Goal: Task Accomplishment & Management: Use online tool/utility

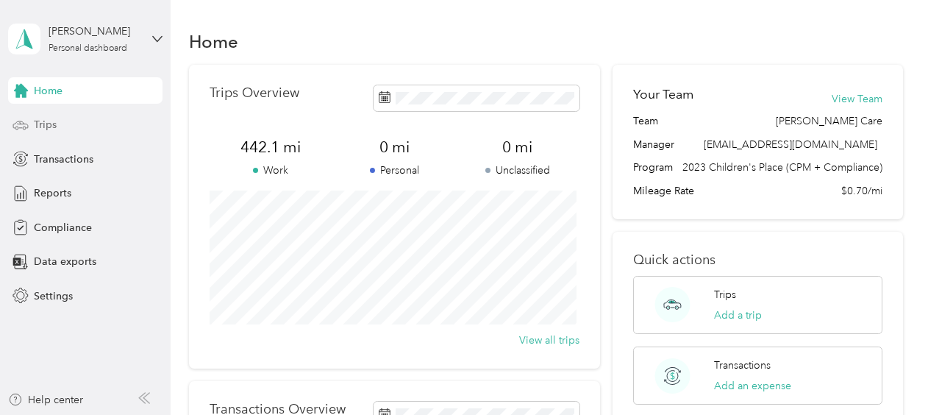
click at [49, 130] on span "Trips" at bounding box center [45, 124] width 23 height 15
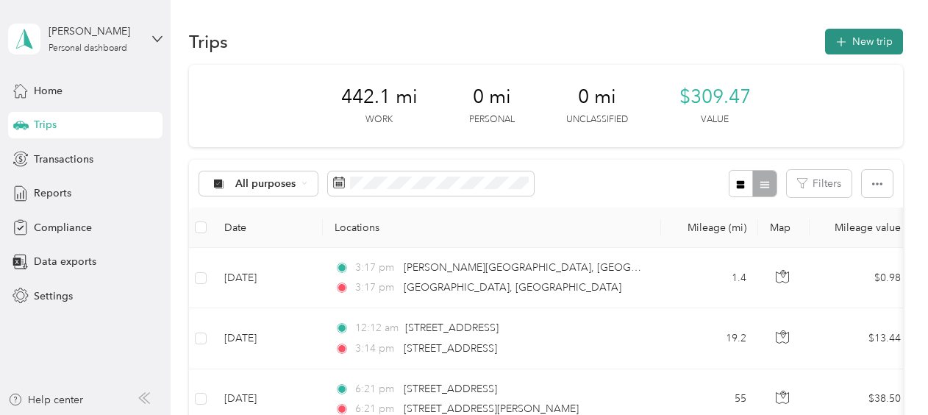
click at [853, 38] on button "New trip" at bounding box center [864, 42] width 78 height 26
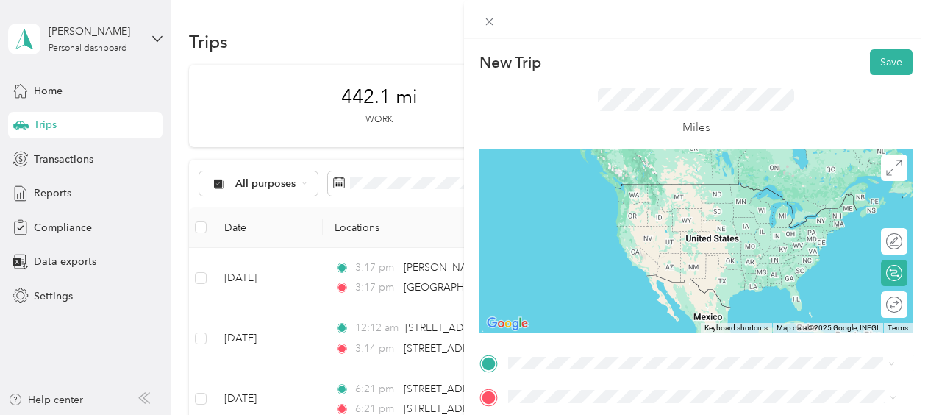
click at [599, 191] on span "[STREET_ADDRESS][US_STATE]" at bounding box center [609, 183] width 147 height 13
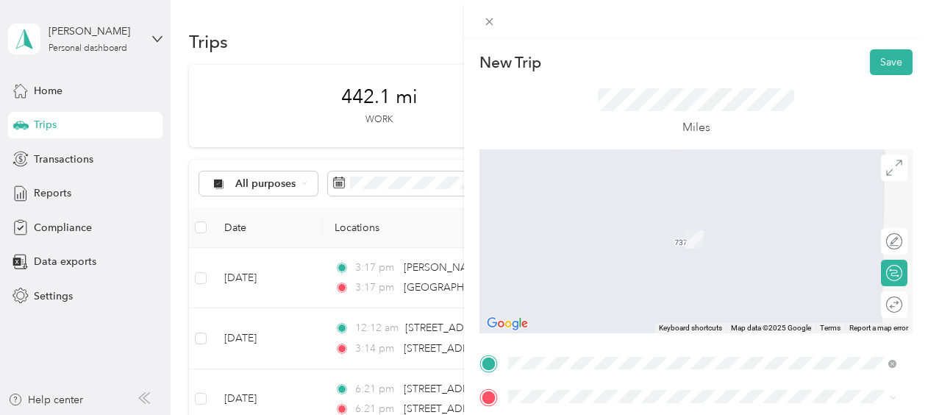
scroll to position [147, 0]
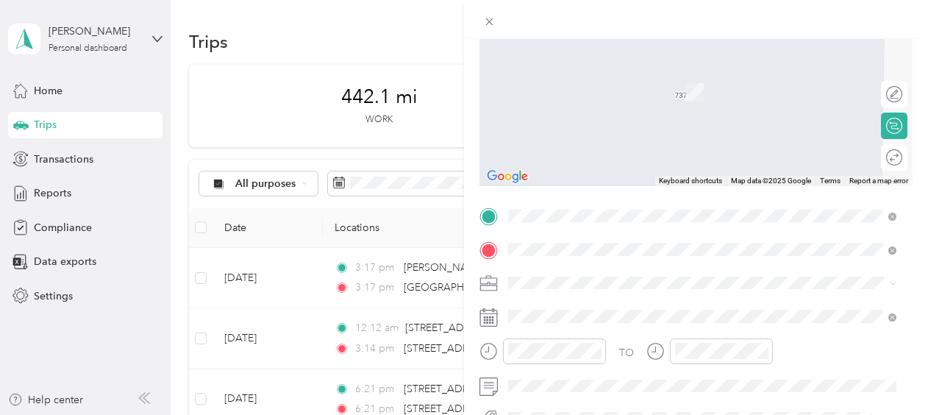
click at [568, 74] on span "[STREET_ADDRESS][US_STATE]" at bounding box center [609, 70] width 147 height 13
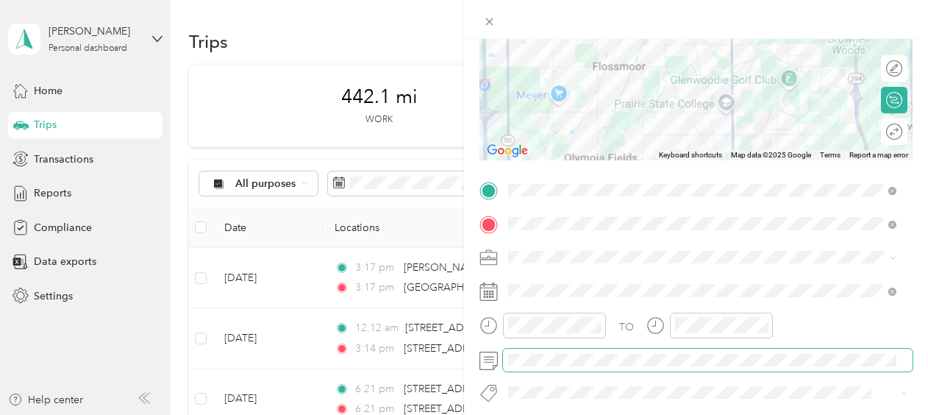
scroll to position [0, 0]
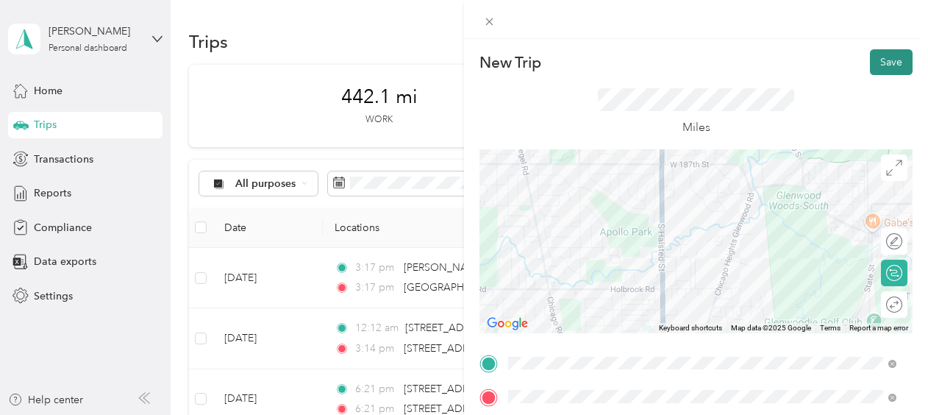
click at [884, 56] on button "Save" at bounding box center [891, 62] width 43 height 26
